Goal: Transaction & Acquisition: Purchase product/service

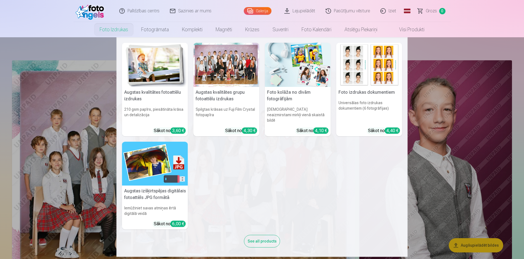
click at [153, 163] on img at bounding box center [155, 164] width 66 height 44
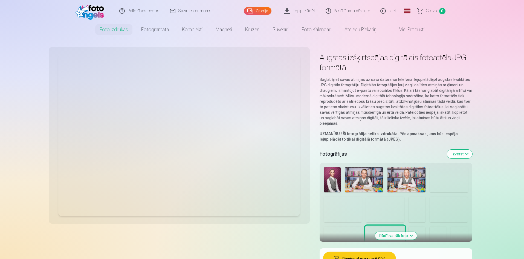
scroll to position [82, 0]
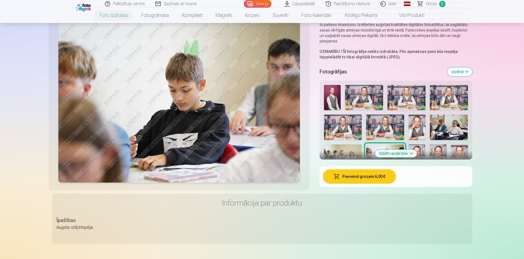
click at [363, 180] on button "Pievienot grozam : 6,00 €" at bounding box center [359, 176] width 73 height 14
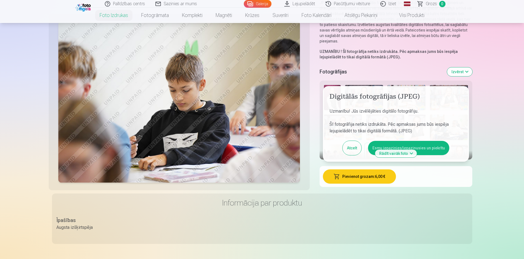
click at [387, 143] on button "Esmu iepazinies/iepazinusies un piekrītu" at bounding box center [408, 148] width 81 height 14
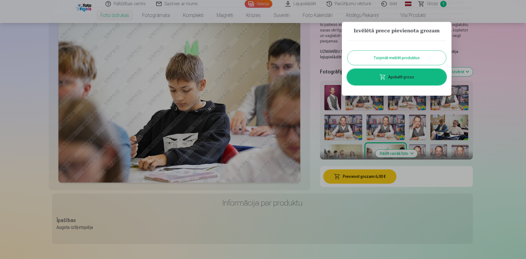
click at [387, 76] on link "Apskatīt grozu" at bounding box center [396, 76] width 99 height 15
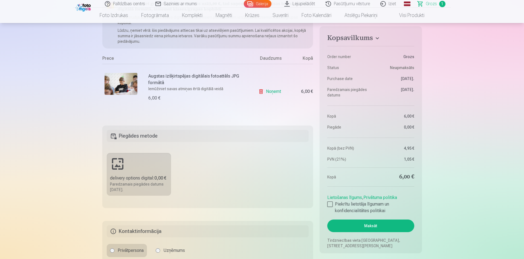
scroll to position [82, 0]
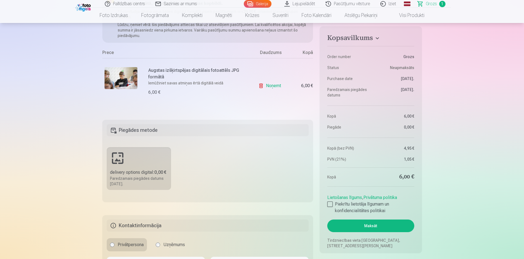
click at [156, 132] on h5 "Piegādes metode" at bounding box center [208, 130] width 202 height 12
click at [157, 159] on label "delivery options digital : 0,00 € Paredzamais piegādes datums 8.10.2025." at bounding box center [139, 168] width 65 height 43
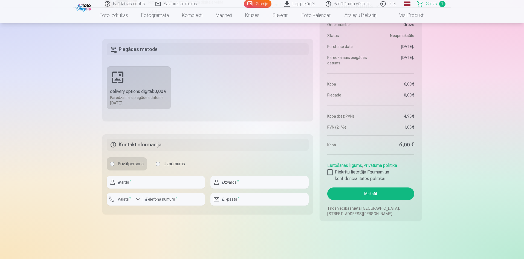
scroll to position [192, 0]
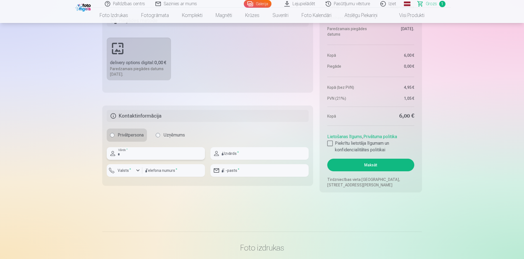
click at [141, 155] on input "text" at bounding box center [156, 153] width 98 height 13
type input "*****"
click at [168, 174] on input "number" at bounding box center [173, 170] width 63 height 13
type input "********"
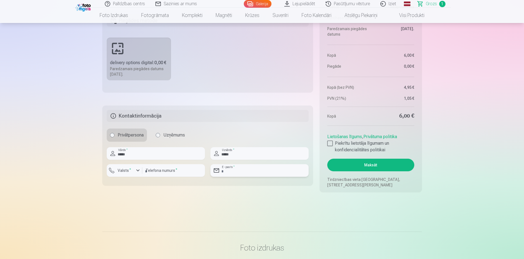
click at [237, 173] on input "email" at bounding box center [260, 170] width 98 height 13
type input "**********"
click at [330, 143] on div at bounding box center [329, 142] width 5 height 5
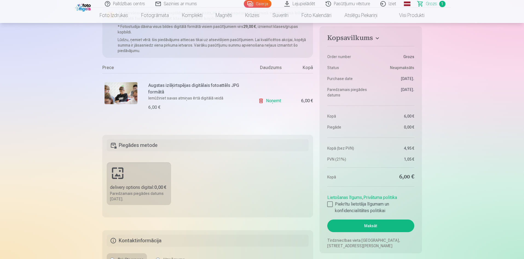
scroll to position [164, 0]
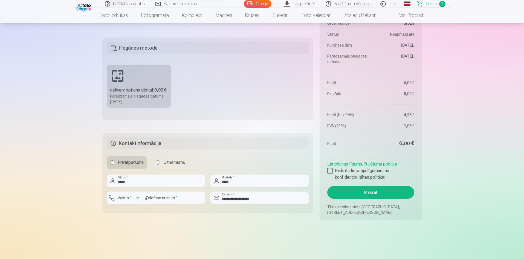
click at [365, 197] on button "Maksāt" at bounding box center [370, 192] width 87 height 13
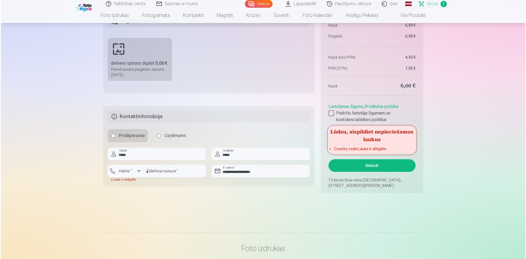
scroll to position [192, 0]
click at [131, 172] on label "Valsts *" at bounding box center [125, 170] width 18 height 5
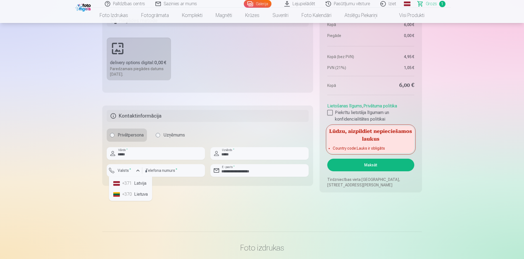
click at [134, 181] on li "+371 Latvija" at bounding box center [130, 183] width 39 height 11
click at [369, 164] on button "Maksāt" at bounding box center [370, 165] width 87 height 13
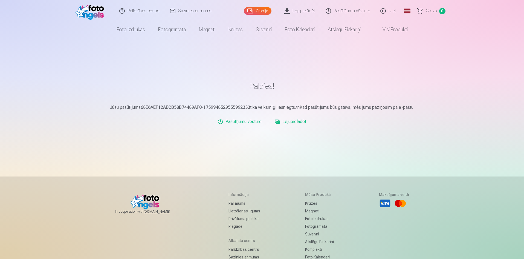
click at [302, 16] on link "Lejupielādēt" at bounding box center [300, 11] width 41 height 22
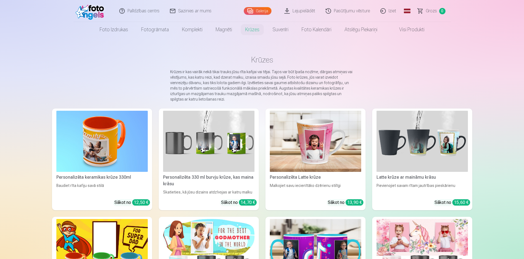
click at [390, 11] on link "Iziet" at bounding box center [389, 11] width 26 height 22
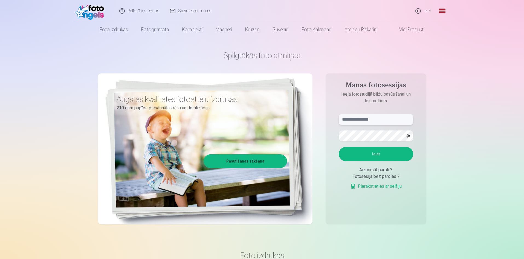
type input "**********"
click at [430, 10] on link "Ieiet" at bounding box center [424, 11] width 26 height 22
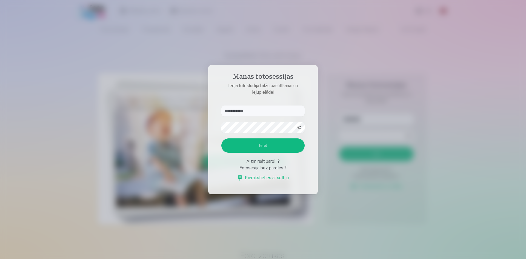
click at [269, 145] on button "Ieiet" at bounding box center [262, 145] width 83 height 14
